Goal: Information Seeking & Learning: Learn about a topic

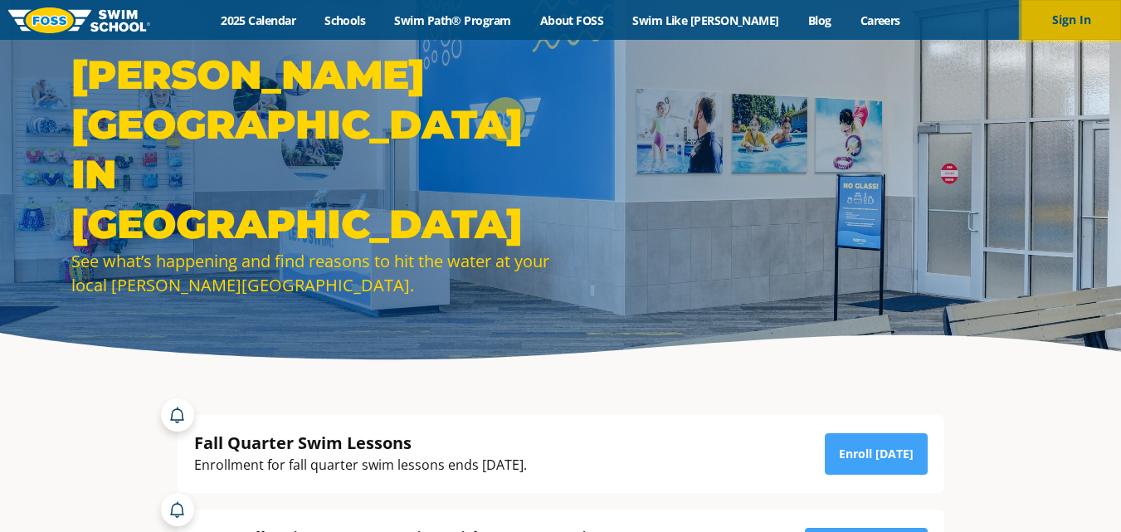
click at [1054, 30] on button "Sign In" at bounding box center [1071, 20] width 100 height 40
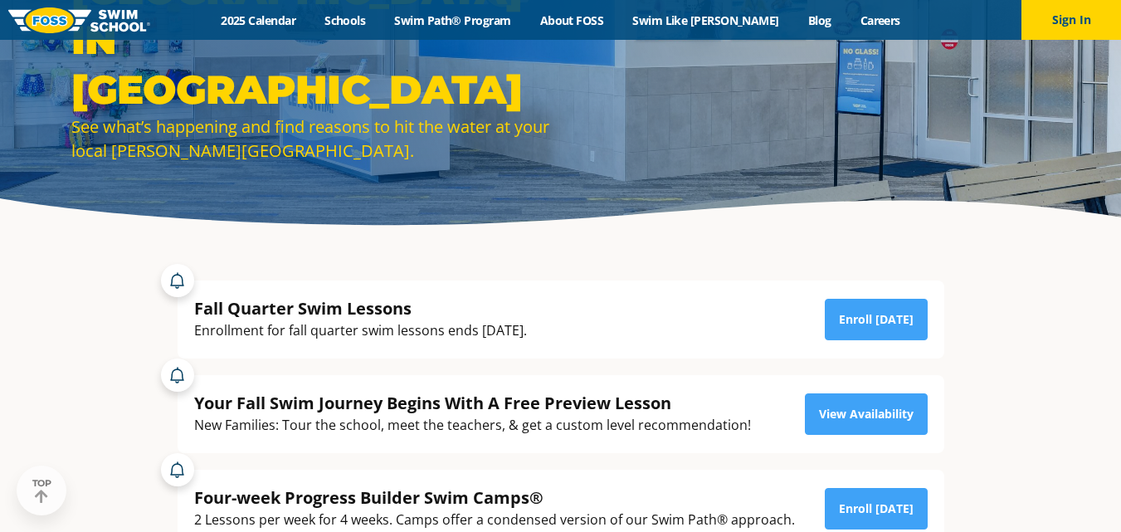
scroll to position [139, 0]
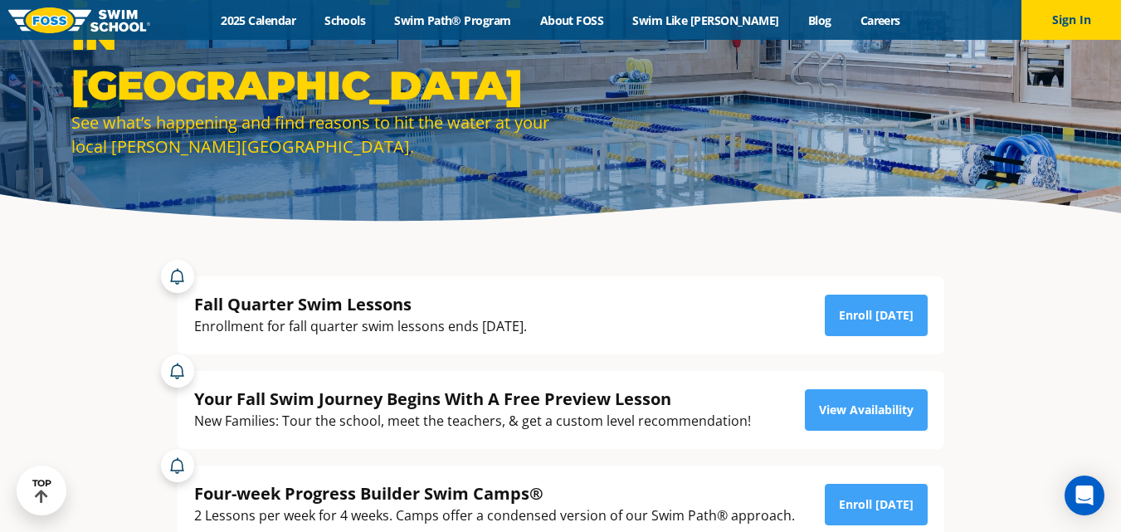
drag, startPoint x: 275, startPoint y: 325, endPoint x: 558, endPoint y: 329, distance: 282.9
click at [527, 329] on div "Enrollment for fall quarter swim lessons ends [DATE]." at bounding box center [360, 326] width 333 height 22
click at [423, 330] on div "Enrollment for fall quarter swim lessons ends [DATE]." at bounding box center [360, 326] width 333 height 22
drag, startPoint x: 290, startPoint y: 327, endPoint x: 541, endPoint y: 329, distance: 251.4
click at [527, 329] on div "Enrollment for fall quarter swim lessons ends [DATE]." at bounding box center [360, 326] width 333 height 22
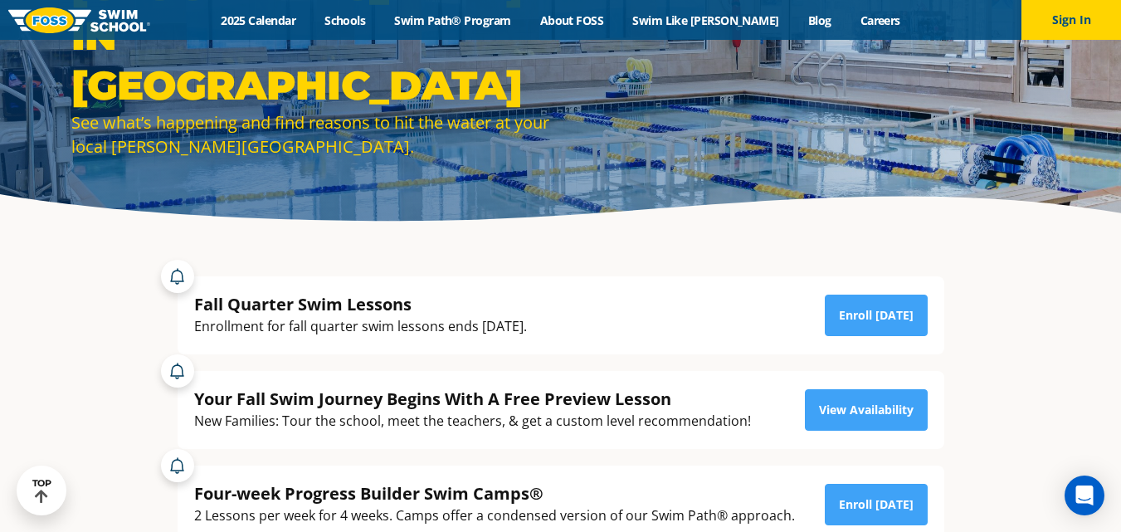
click at [527, 327] on div "Enrollment for fall quarter swim lessons ends [DATE]." at bounding box center [360, 326] width 333 height 22
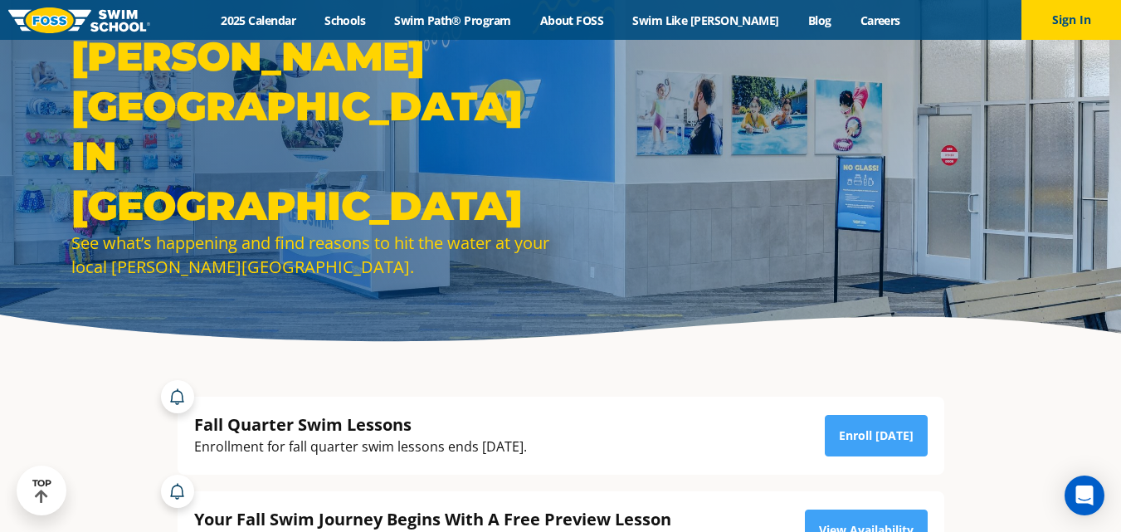
scroll to position [0, 0]
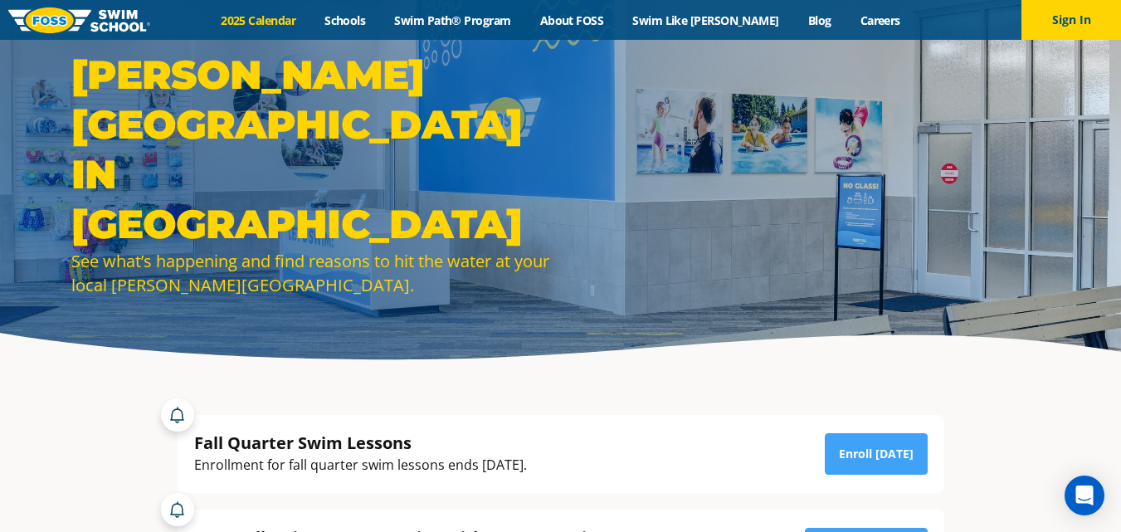
click at [277, 19] on link "2025 Calendar" at bounding box center [259, 20] width 104 height 16
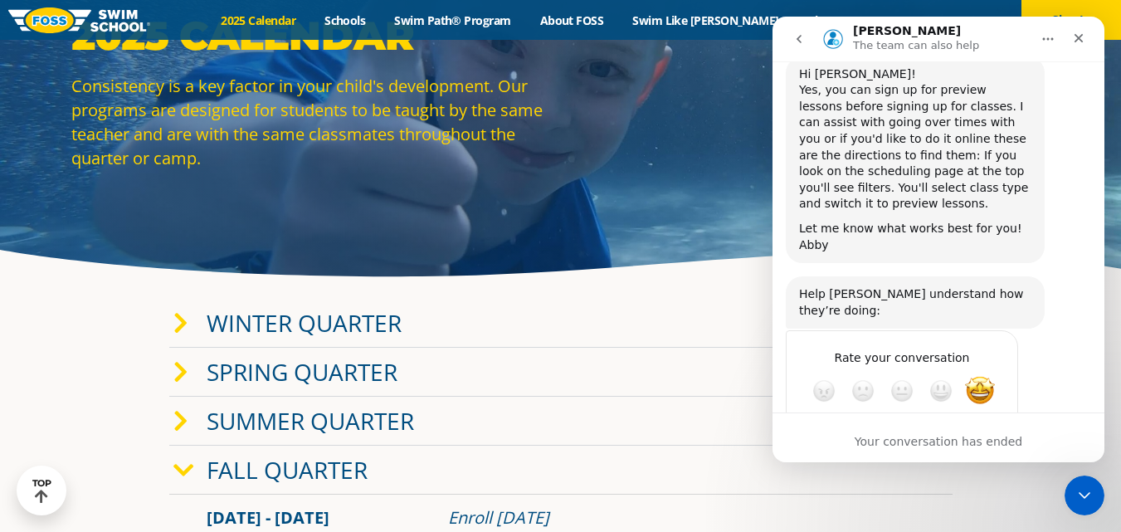
scroll to position [271, 0]
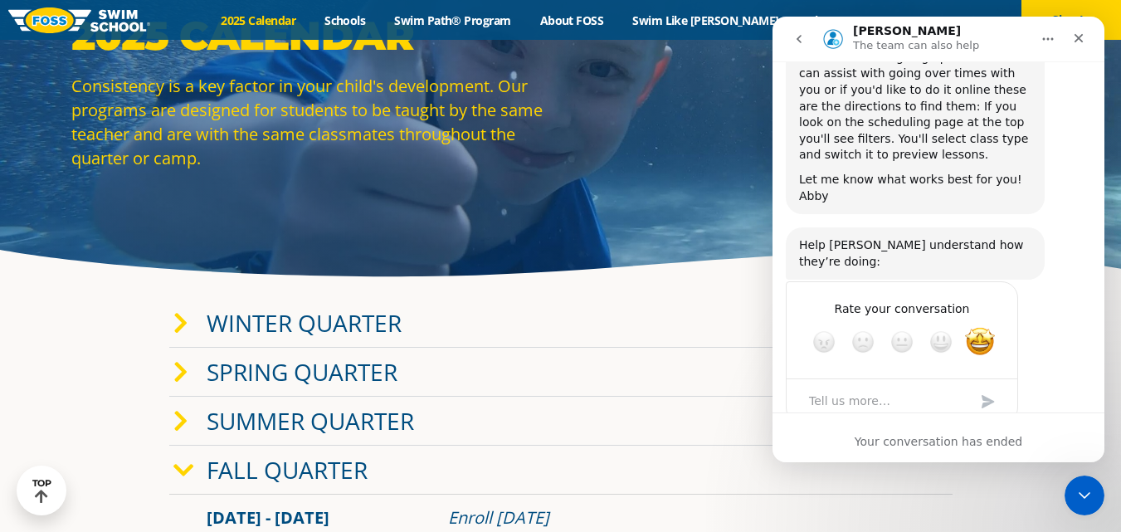
click at [284, 411] on link "Summer Quarter" at bounding box center [310, 421] width 207 height 32
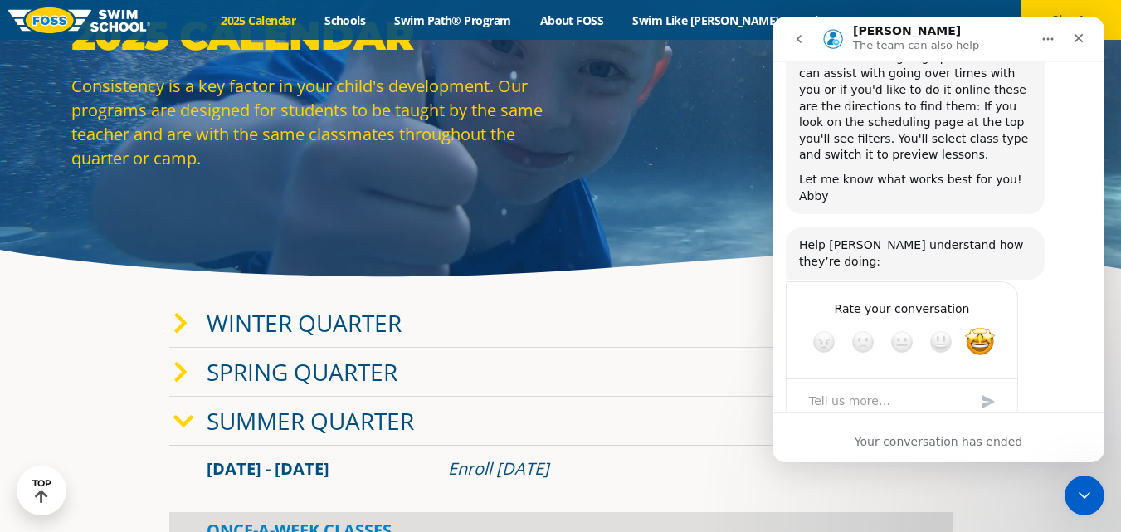
click at [285, 411] on link "Summer Quarter" at bounding box center [310, 421] width 207 height 32
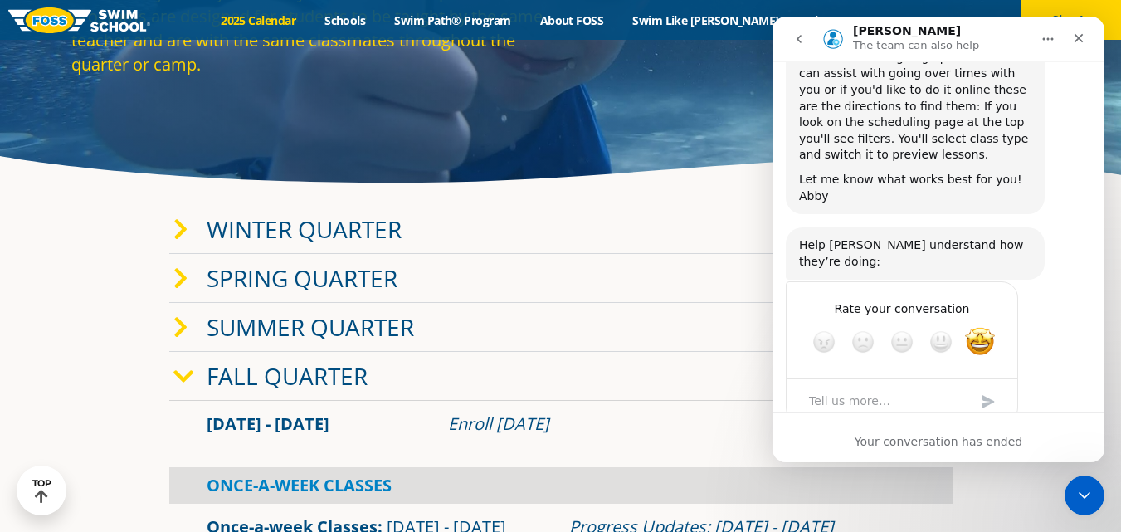
scroll to position [249, 0]
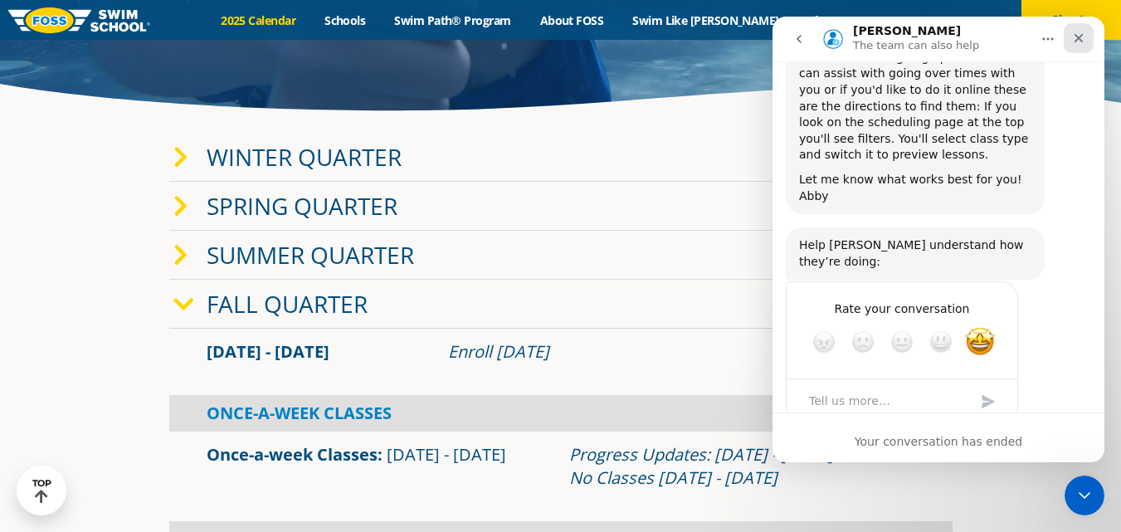
click at [1077, 38] on icon "Close" at bounding box center [1078, 38] width 13 height 13
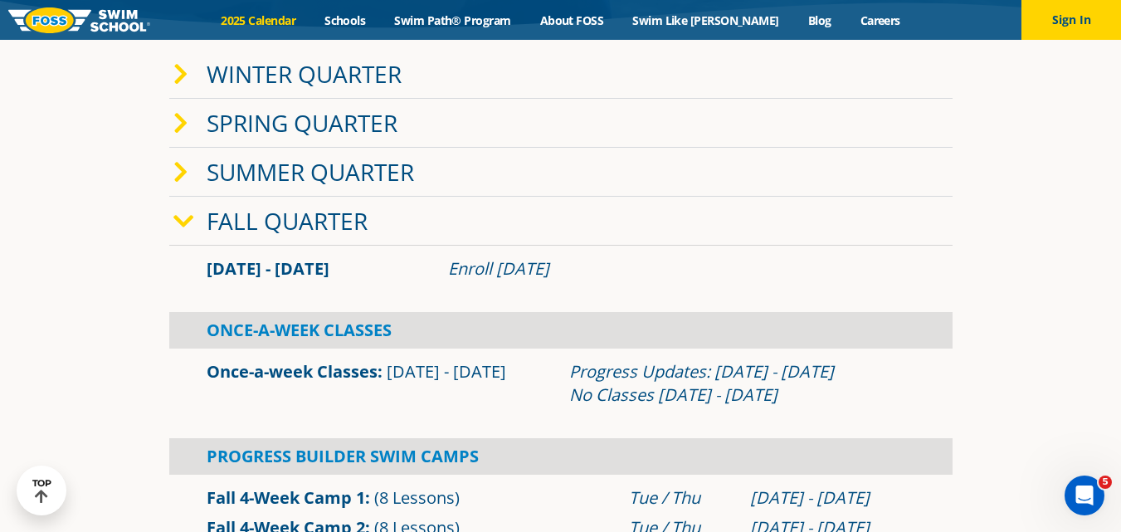
scroll to position [304, 0]
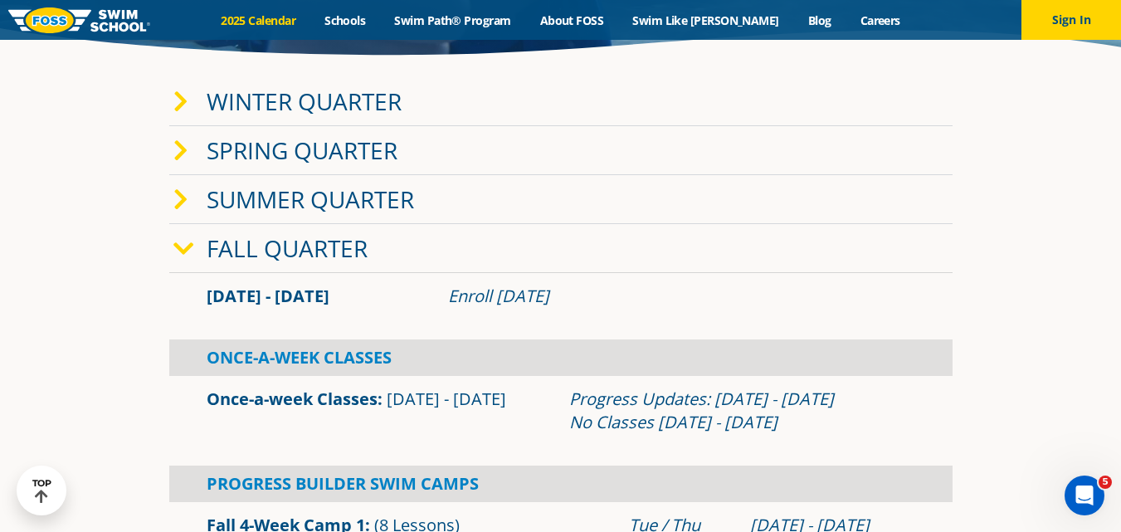
click at [334, 101] on link "Winter Quarter" at bounding box center [304, 101] width 195 height 32
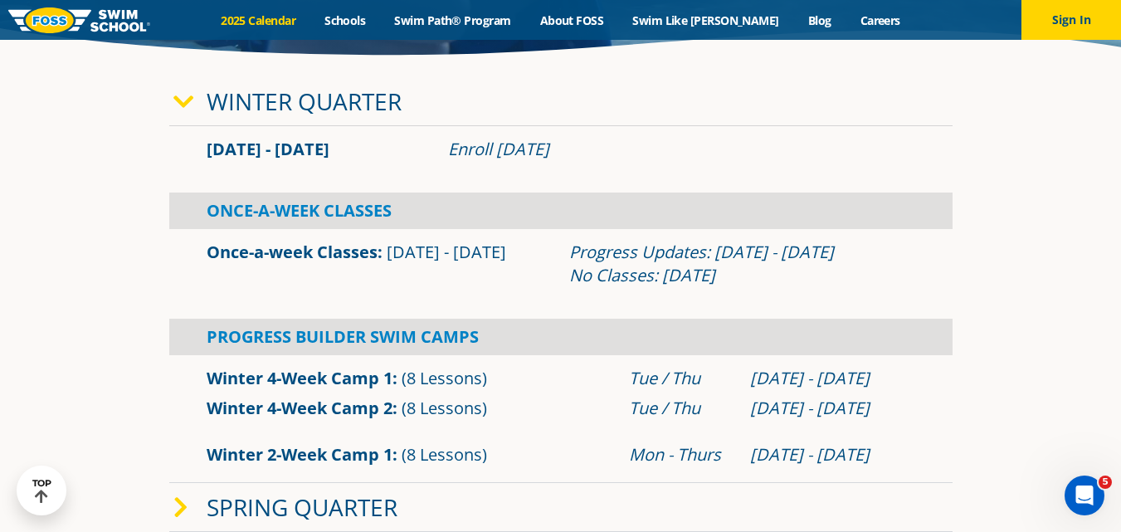
click at [334, 101] on link "Winter Quarter" at bounding box center [304, 101] width 195 height 32
